Goal: Information Seeking & Learning: Check status

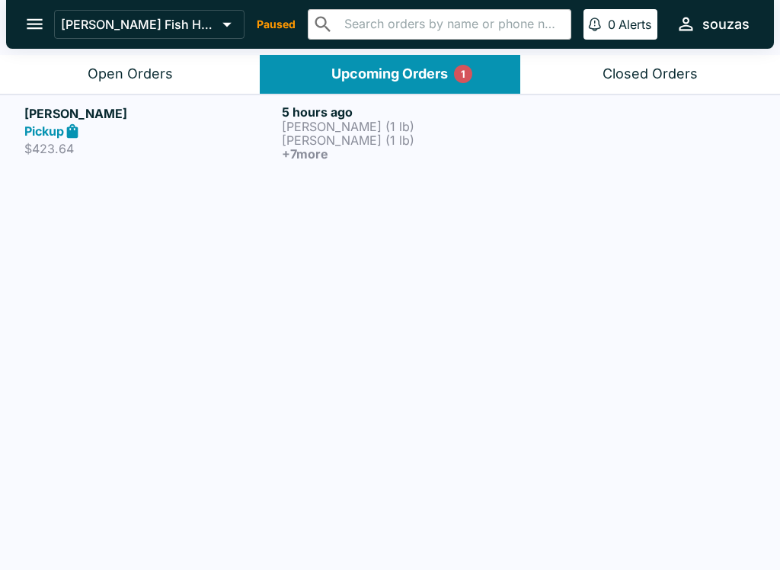
scroll to position [2, 0]
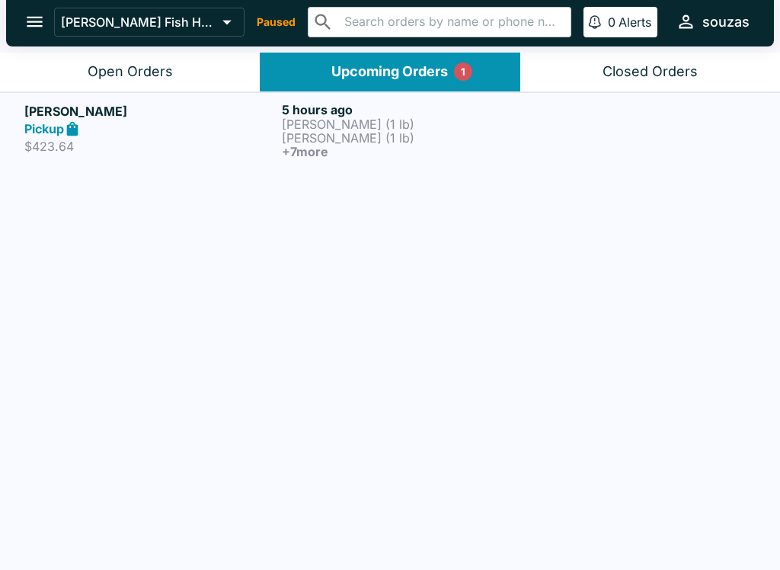
click at [181, 175] on div "[PERSON_NAME] Pickup $423.64 5 hours ago Ahi Poke (1 lb) Ahi Poke (1 lb) + 7 mo…" at bounding box center [390, 331] width 780 height 478
click at [181, 119] on h5 "[PERSON_NAME]" at bounding box center [149, 111] width 251 height 18
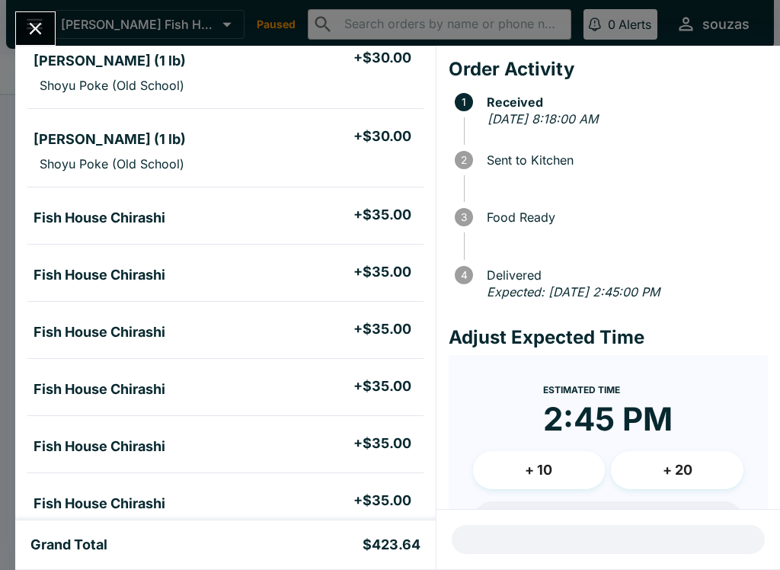
scroll to position [128, 0]
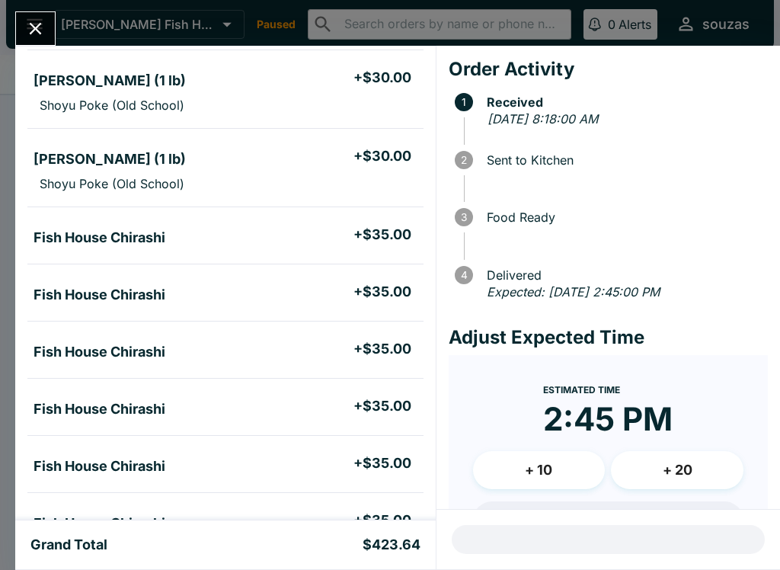
click at [43, 37] on icon "Close" at bounding box center [35, 28] width 21 height 21
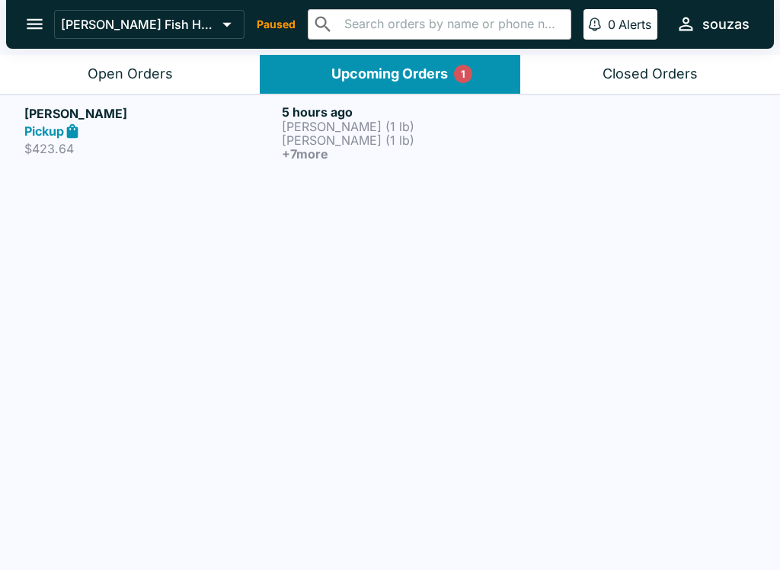
click at [375, 131] on p "[PERSON_NAME] (1 lb)" at bounding box center [407, 127] width 251 height 14
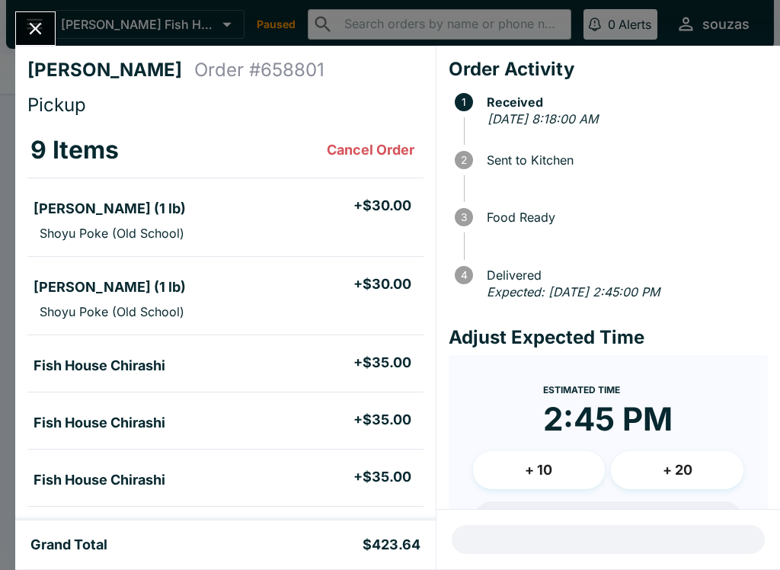
click at [30, 31] on icon "Close" at bounding box center [35, 28] width 21 height 21
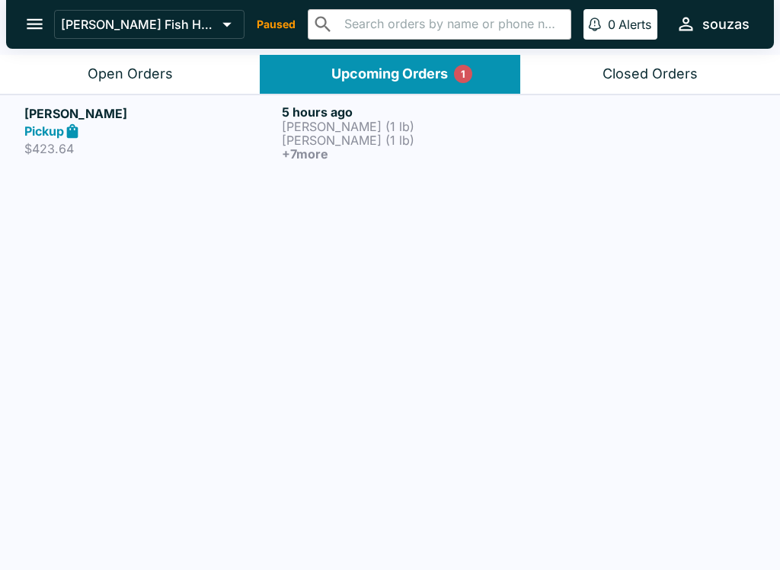
click at [32, 22] on icon "open drawer" at bounding box center [34, 24] width 21 height 21
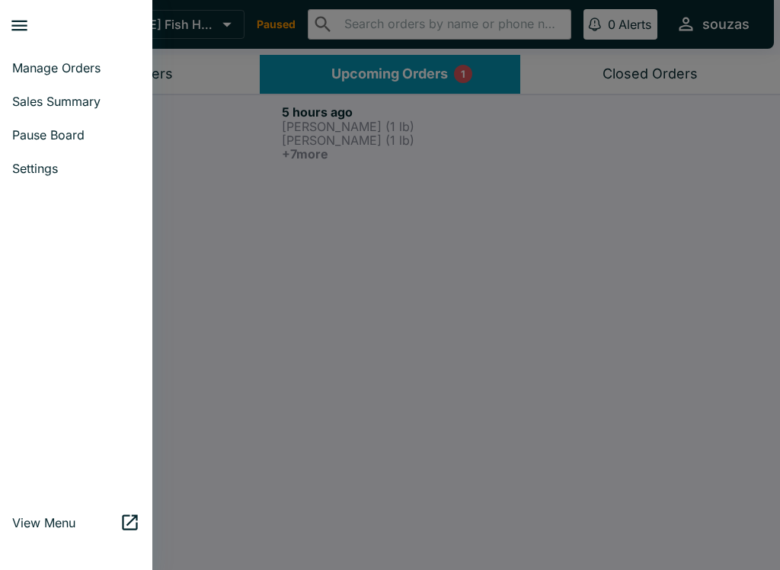
click at [53, 100] on span "Sales Summary" at bounding box center [76, 101] width 128 height 15
select select "03:00"
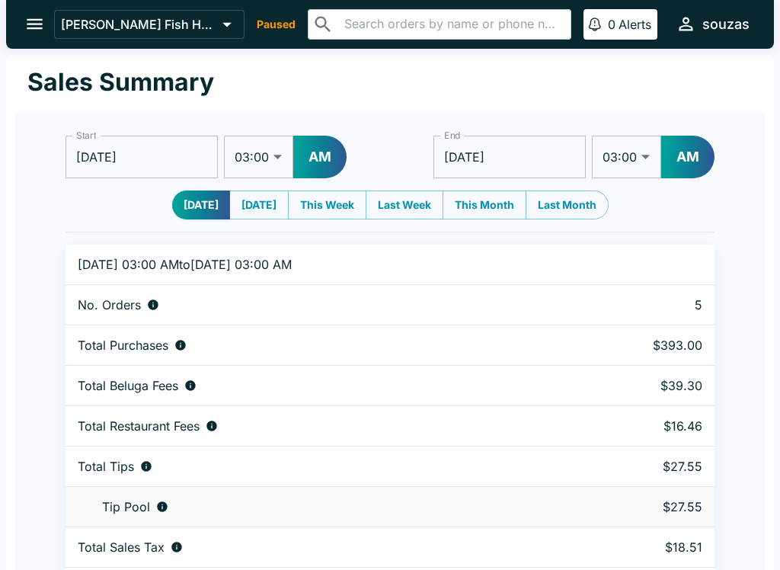
scroll to position [46, 0]
